Goal: Information Seeking & Learning: Learn about a topic

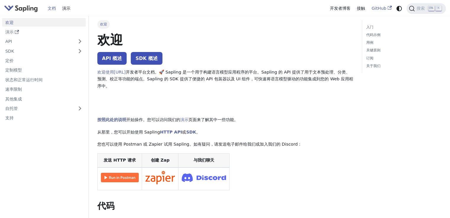
click at [388, 9] on icon "主要的" at bounding box center [390, 8] width 4 height 4
click at [15, 11] on img "主要的" at bounding box center [21, 8] width 34 height 9
click at [29, 107] on link "自托管" at bounding box center [44, 108] width 84 height 9
click at [15, 135] on link "支持" at bounding box center [44, 137] width 84 height 9
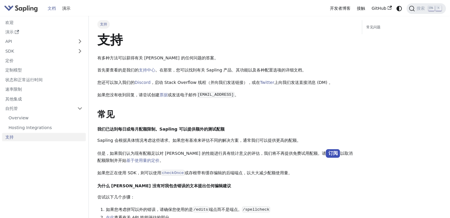
click at [23, 8] on img "主要的" at bounding box center [21, 8] width 34 height 9
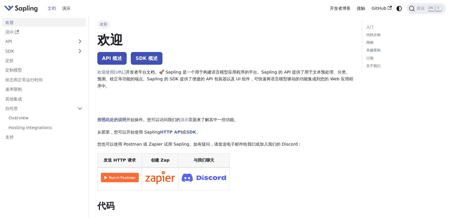
click at [23, 8] on img "主要的" at bounding box center [21, 8] width 34 height 9
